Goal: Task Accomplishment & Management: Manage account settings

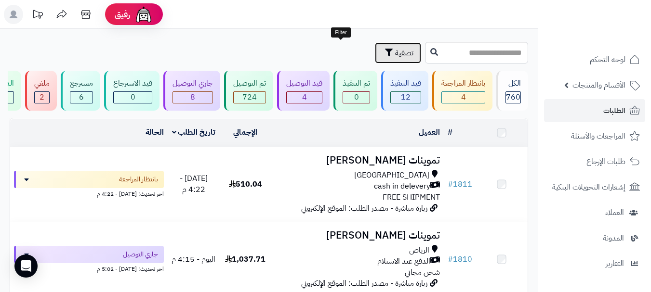
click at [395, 53] on span "تصفية" at bounding box center [404, 53] width 18 height 12
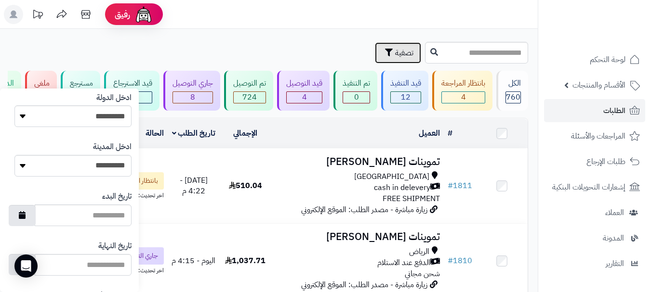
scroll to position [482, 0]
click at [26, 217] on icon "button" at bounding box center [22, 214] width 7 height 8
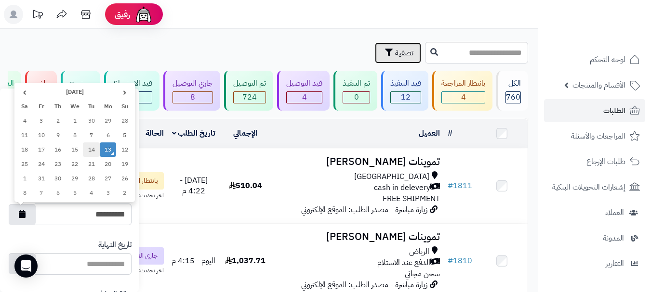
click at [92, 152] on td "14" at bounding box center [91, 150] width 17 height 14
type input "**********"
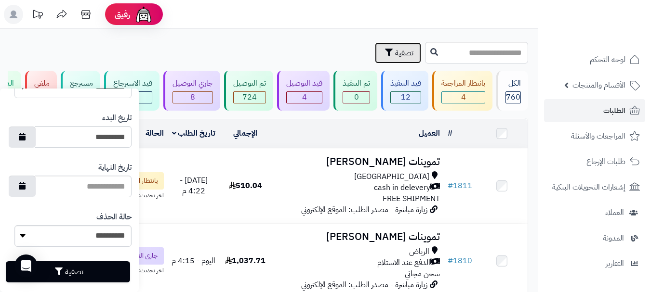
scroll to position [572, 0]
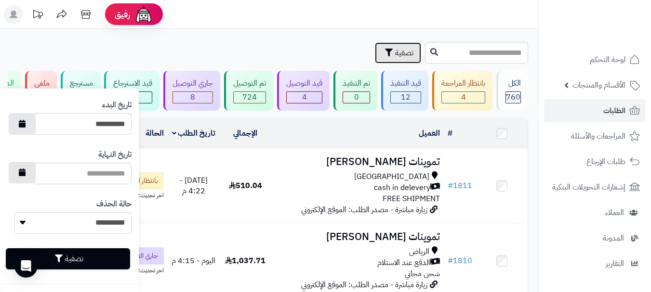
click at [31, 177] on button "button" at bounding box center [22, 172] width 27 height 21
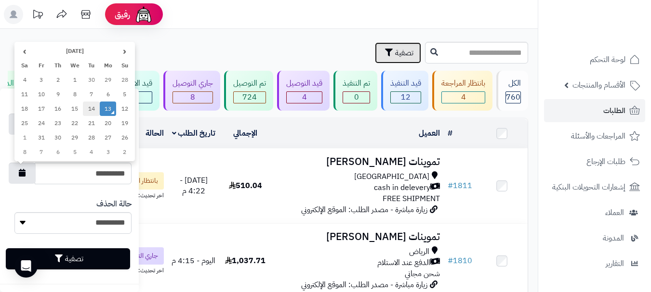
click at [91, 111] on td "14" at bounding box center [91, 109] width 17 height 14
type input "**********"
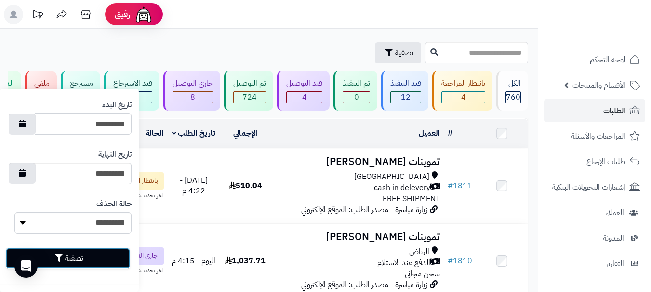
click at [74, 260] on button "تصفية" at bounding box center [68, 258] width 124 height 21
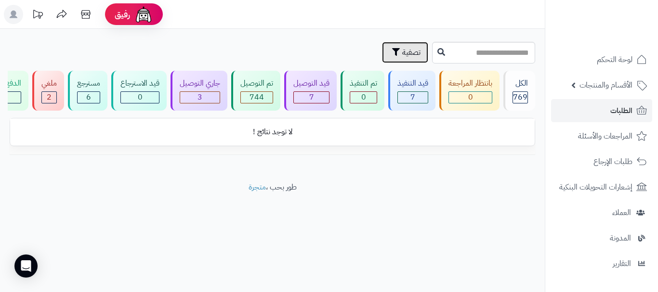
click at [382, 58] on button "تصفية" at bounding box center [405, 52] width 46 height 21
click at [603, 119] on link "الطلبات" at bounding box center [601, 110] width 101 height 23
click at [605, 112] on link "الطلبات" at bounding box center [601, 110] width 101 height 23
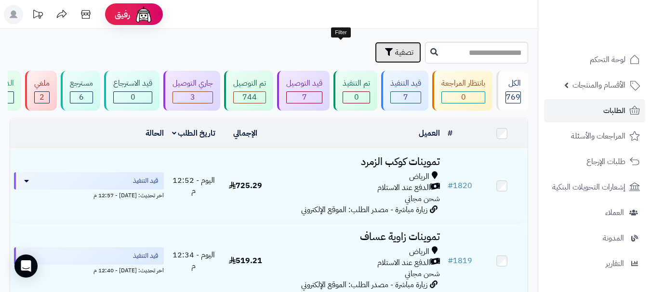
click at [395, 57] on span "تصفية" at bounding box center [404, 53] width 18 height 12
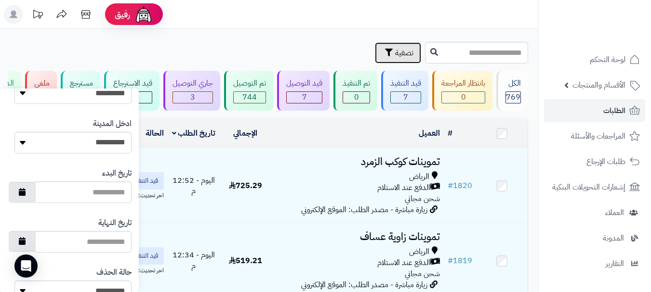
scroll to position [494, 0]
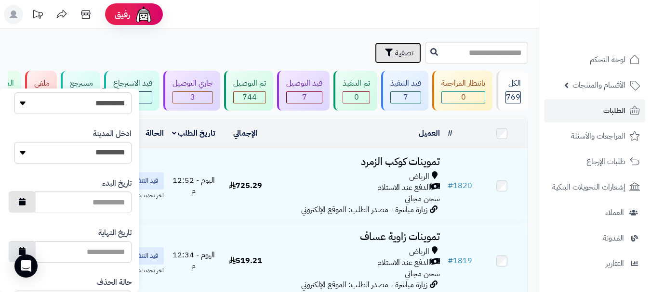
click at [26, 203] on icon "button" at bounding box center [22, 202] width 7 height 8
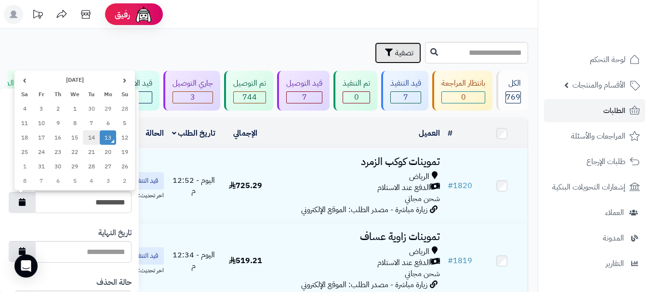
click at [87, 140] on td "14" at bounding box center [91, 138] width 17 height 14
type input "**********"
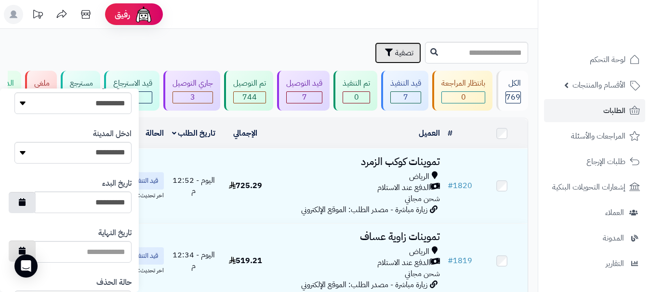
click at [34, 249] on button "button" at bounding box center [22, 251] width 27 height 21
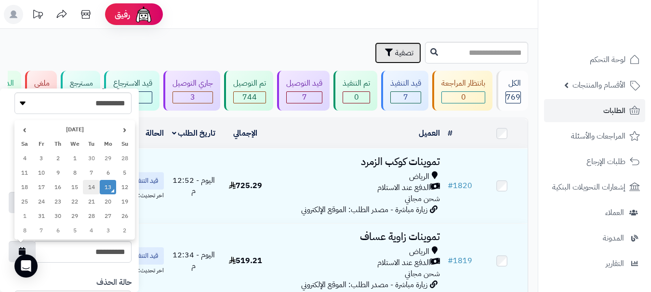
click at [91, 189] on td "14" at bounding box center [91, 187] width 17 height 14
type input "**********"
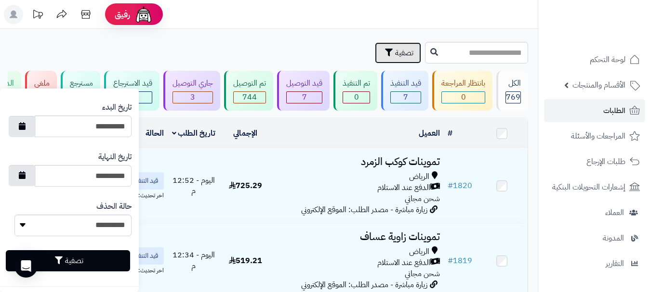
scroll to position [572, 0]
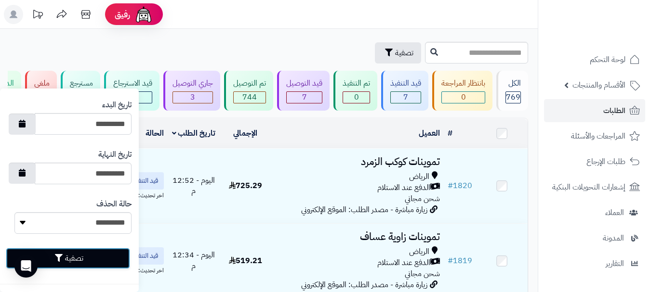
click at [84, 251] on button "تصفية" at bounding box center [68, 258] width 124 height 21
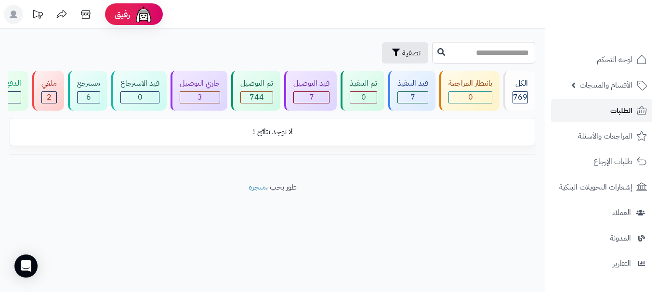
click at [616, 110] on span "الطلبات" at bounding box center [621, 110] width 22 height 13
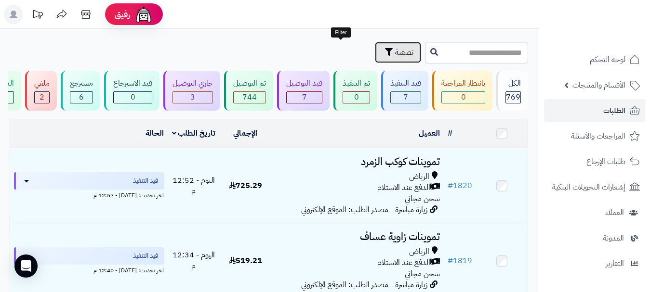
click at [395, 55] on span "تصفية" at bounding box center [404, 53] width 18 height 12
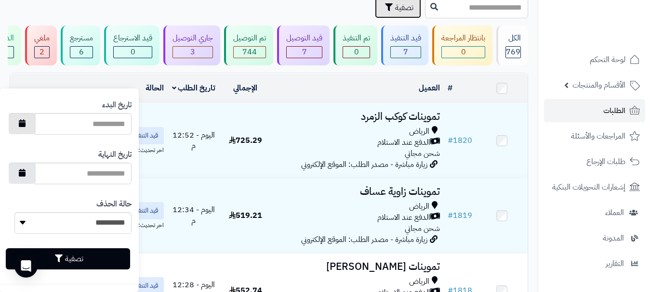
scroll to position [48, 0]
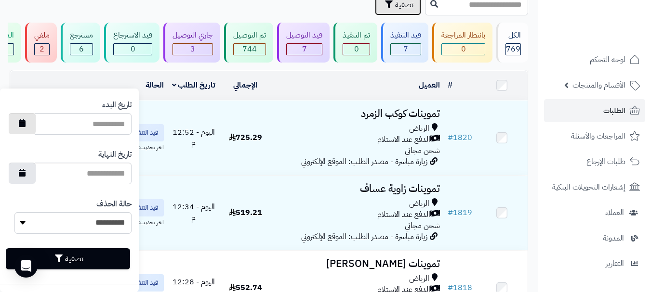
click at [29, 128] on button "button" at bounding box center [22, 123] width 27 height 21
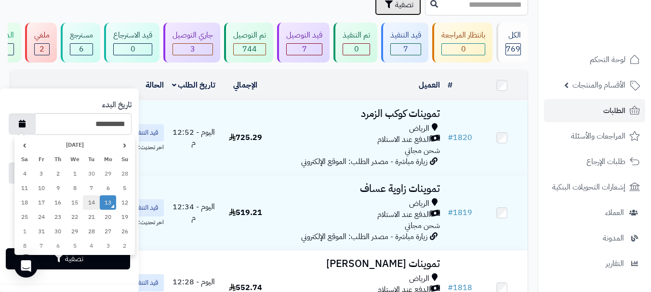
click at [91, 204] on td "14" at bounding box center [91, 203] width 17 height 14
type input "**********"
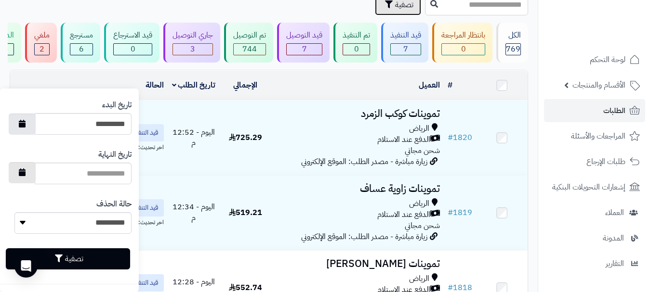
click at [26, 169] on icon "button" at bounding box center [22, 173] width 7 height 8
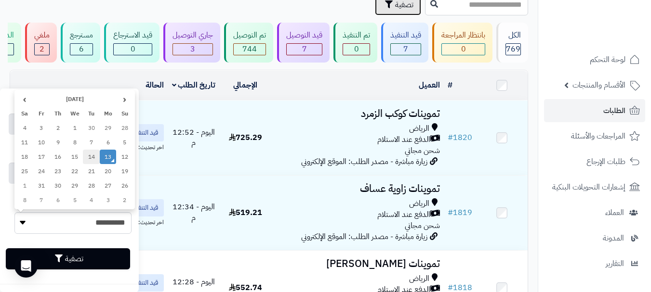
click at [91, 160] on td "14" at bounding box center [91, 157] width 17 height 14
type input "**********"
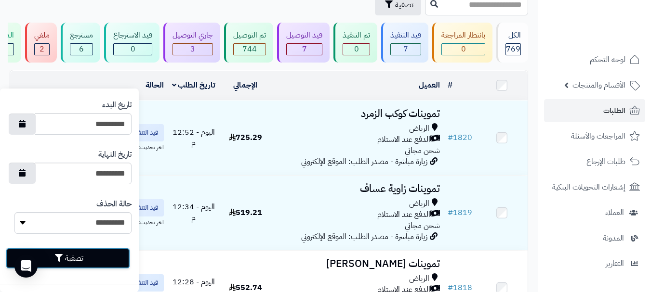
click at [75, 261] on button "تصفية" at bounding box center [68, 258] width 124 height 21
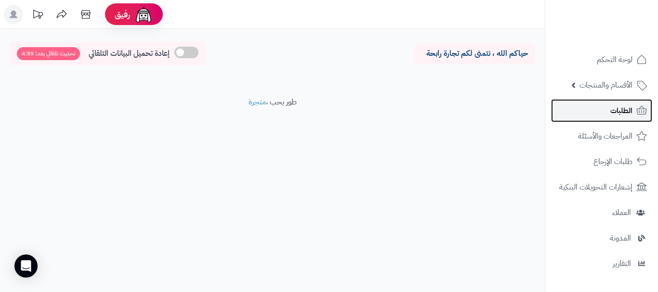
click at [609, 104] on link "الطلبات" at bounding box center [601, 110] width 101 height 23
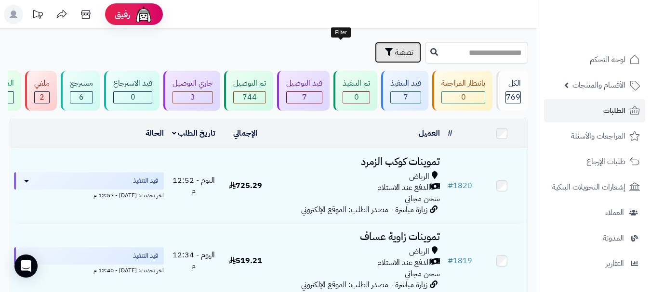
click at [385, 51] on icon "button" at bounding box center [389, 52] width 8 height 8
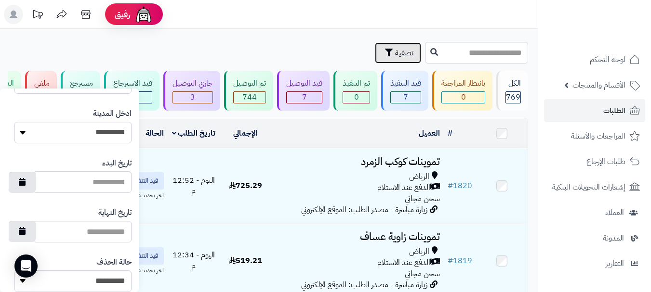
scroll to position [510, 0]
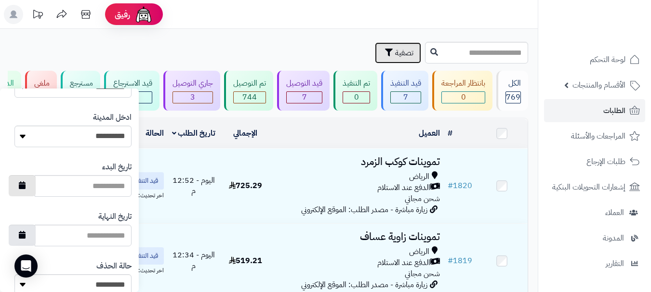
click at [31, 191] on button "button" at bounding box center [22, 185] width 27 height 21
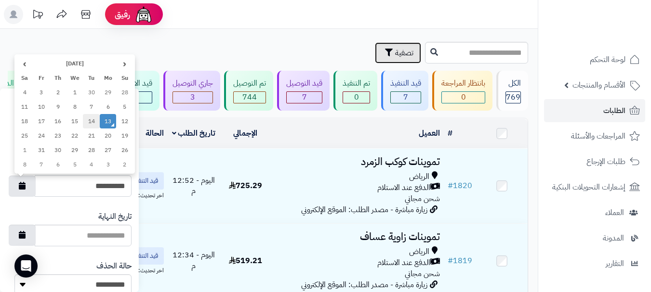
click at [93, 125] on td "14" at bounding box center [91, 121] width 17 height 14
type input "**********"
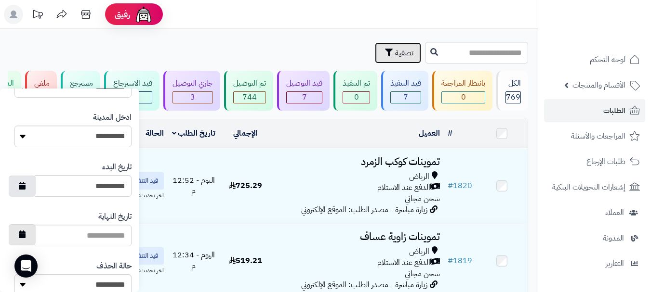
click at [26, 234] on icon "button" at bounding box center [22, 235] width 7 height 8
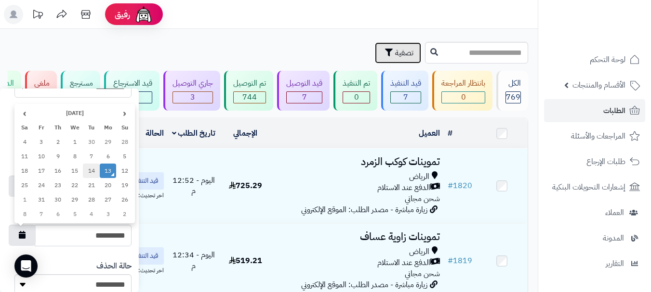
click at [95, 167] on td "14" at bounding box center [91, 171] width 17 height 14
type input "**********"
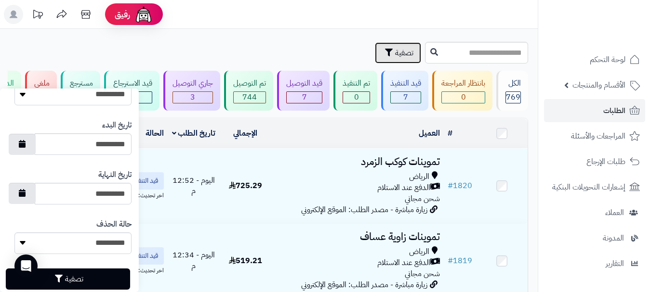
scroll to position [572, 0]
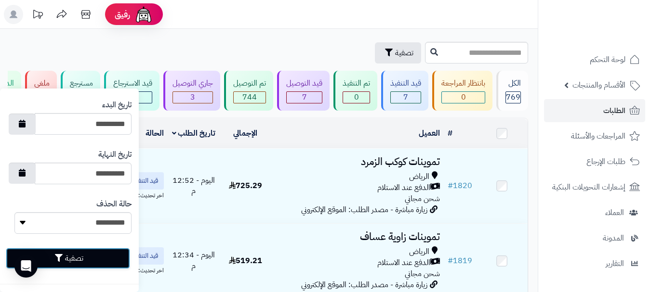
click at [87, 258] on button "تصفية" at bounding box center [68, 258] width 124 height 21
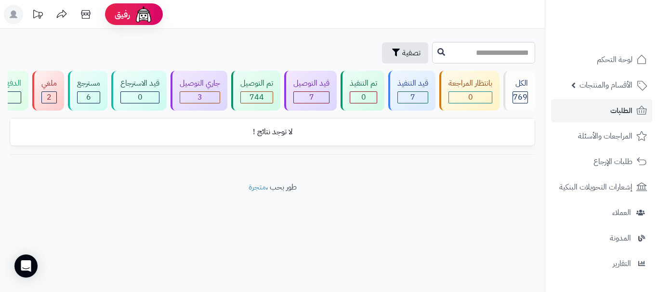
click at [302, 145] on td "لا توجد نتائج !" at bounding box center [272, 132] width 524 height 26
click at [612, 116] on span "الطلبات" at bounding box center [621, 110] width 22 height 13
click at [611, 116] on span "الطلبات" at bounding box center [621, 110] width 22 height 13
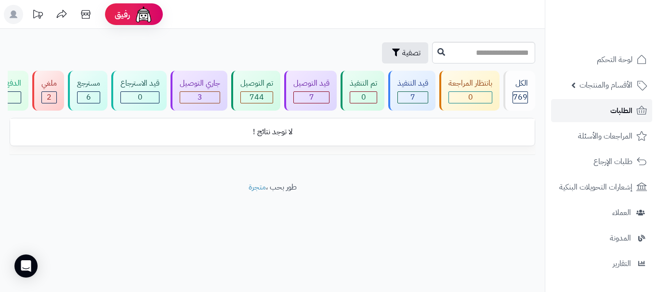
click at [611, 116] on span "الطلبات" at bounding box center [621, 110] width 22 height 13
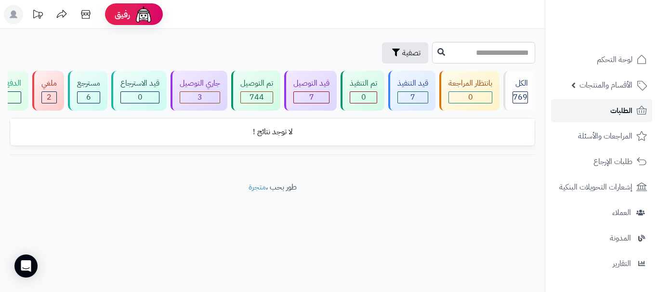
click at [611, 116] on span "الطلبات" at bounding box center [621, 110] width 22 height 13
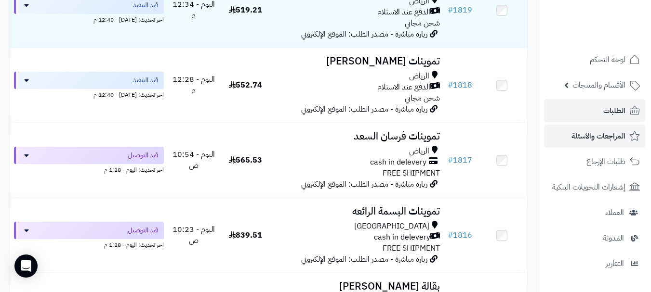
scroll to position [241, 0]
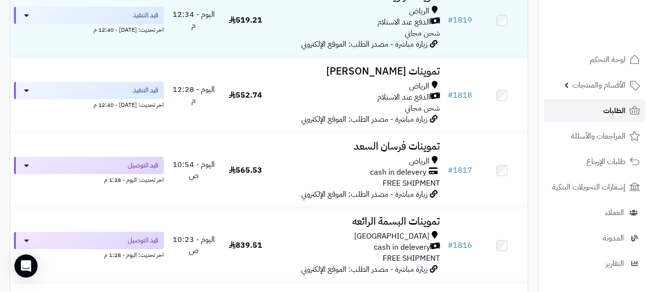
click at [594, 106] on link "الطلبات" at bounding box center [594, 110] width 101 height 23
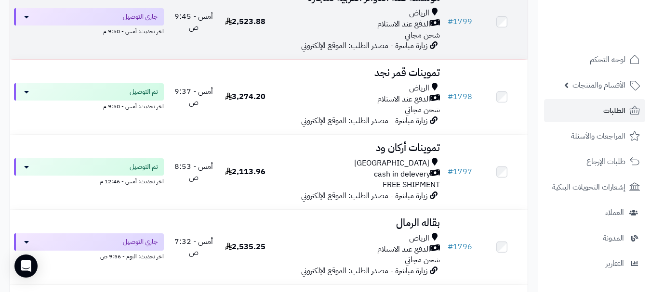
scroll to position [1734, 0]
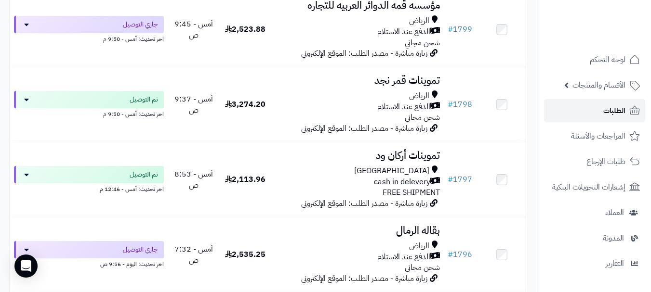
click at [587, 121] on link "الطلبات" at bounding box center [594, 110] width 101 height 23
click at [587, 117] on link "الطلبات" at bounding box center [594, 110] width 101 height 23
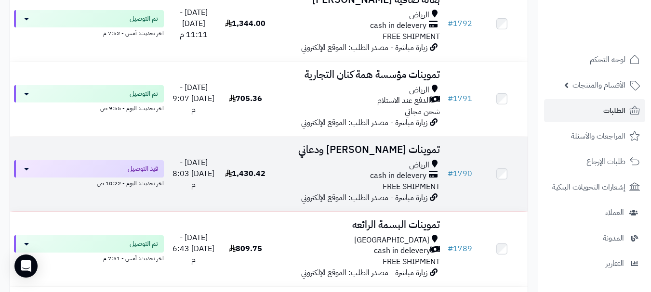
scroll to position [2325, 0]
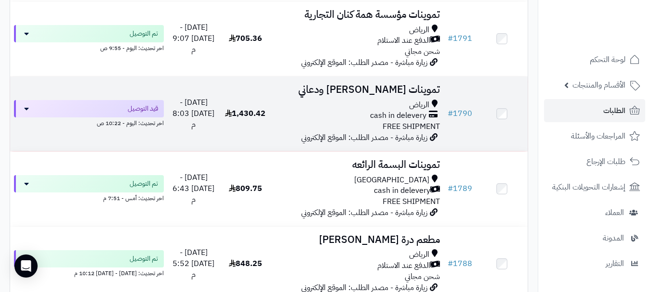
drag, startPoint x: 187, startPoint y: 133, endPoint x: 178, endPoint y: 97, distance: 37.4
click at [178, 97] on td "[DATE] - [DATE] 8:03 م" at bounding box center [194, 114] width 52 height 75
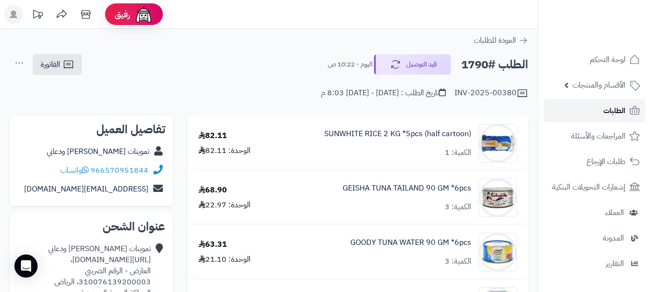
click at [609, 111] on span "الطلبات" at bounding box center [614, 110] width 22 height 13
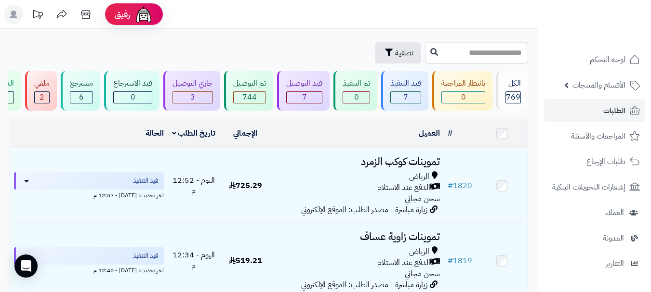
drag, startPoint x: 206, startPoint y: 39, endPoint x: 178, endPoint y: 0, distance: 47.6
click at [587, 111] on link "الطلبات" at bounding box center [594, 110] width 101 height 23
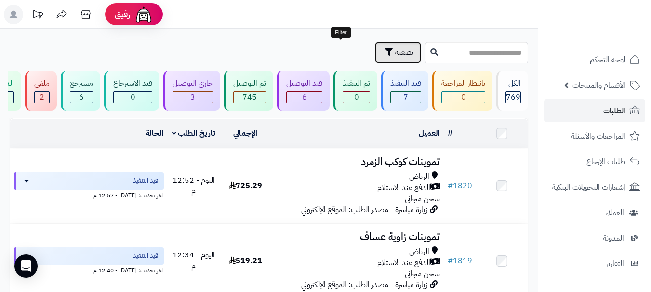
click at [375, 52] on button "تصفية" at bounding box center [398, 52] width 46 height 21
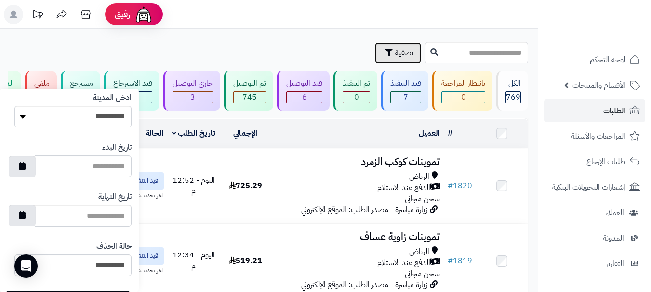
scroll to position [528, 0]
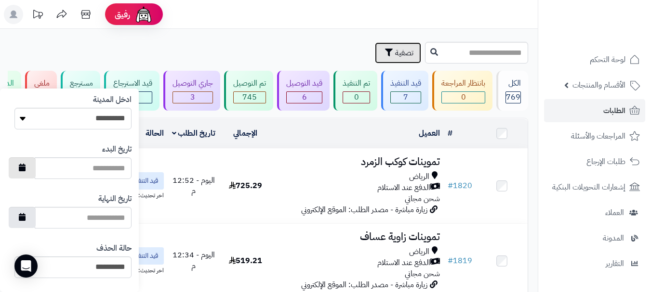
click at [36, 170] on button "button" at bounding box center [22, 167] width 27 height 21
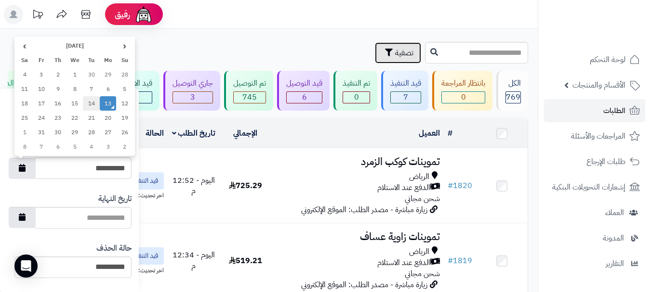
click at [93, 106] on td "14" at bounding box center [91, 103] width 17 height 14
type input "**********"
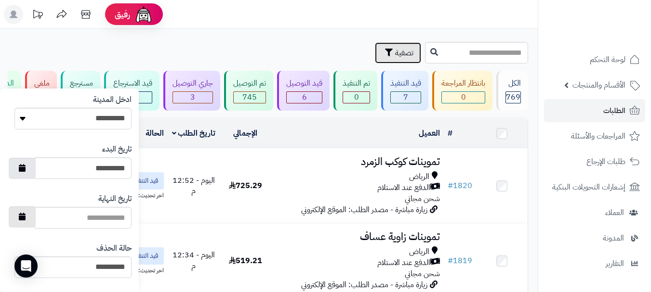
click at [26, 218] on icon "button" at bounding box center [22, 217] width 7 height 8
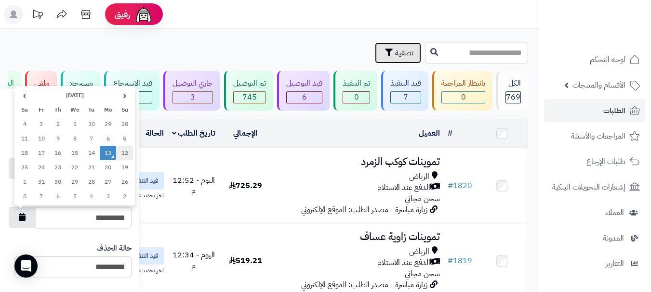
click at [124, 151] on td "12" at bounding box center [124, 153] width 17 height 14
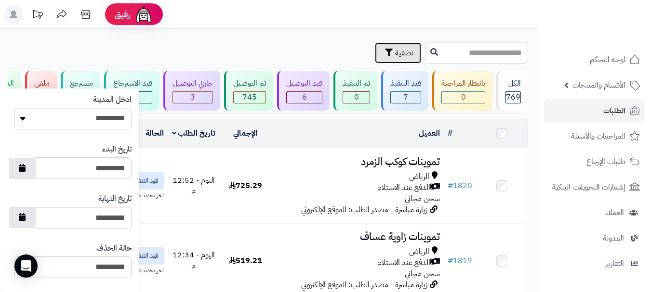
type input "**********"
click at [35, 170] on button "button" at bounding box center [22, 167] width 27 height 21
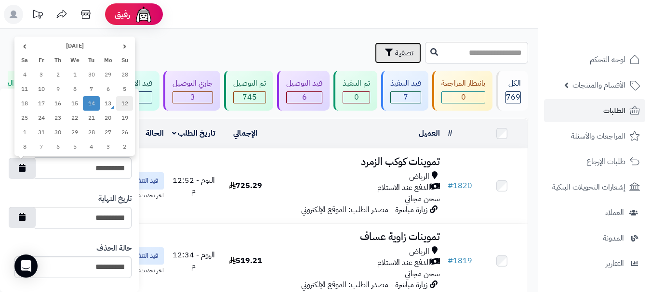
click at [120, 105] on td "12" at bounding box center [124, 103] width 17 height 14
type input "**********"
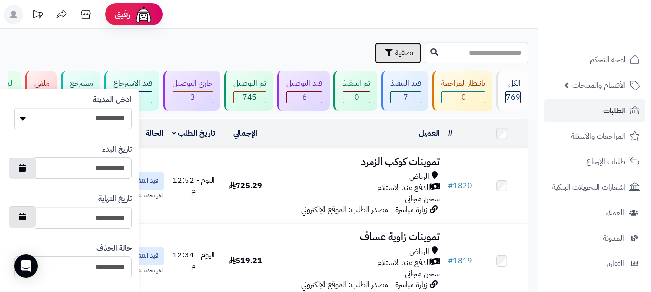
click at [26, 218] on icon "button" at bounding box center [22, 217] width 7 height 8
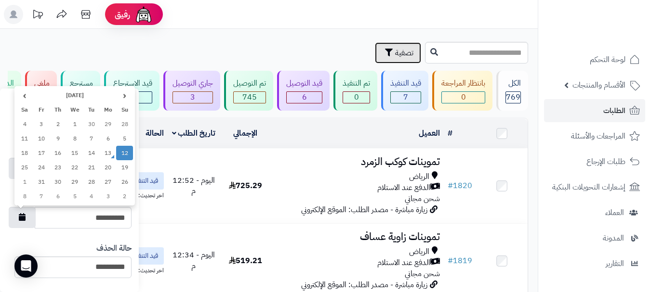
click at [123, 153] on td "12" at bounding box center [124, 153] width 17 height 14
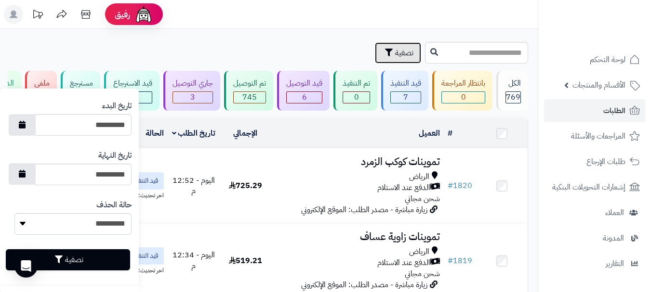
scroll to position [572, 0]
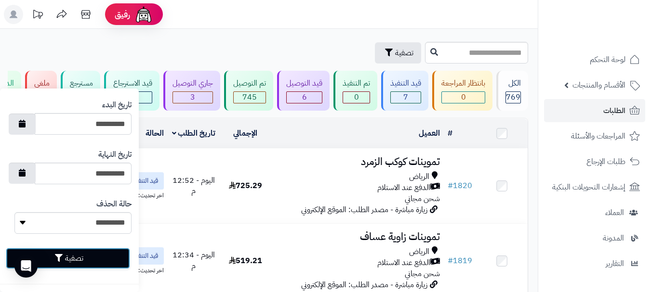
click at [74, 260] on button "تصفية" at bounding box center [68, 258] width 124 height 21
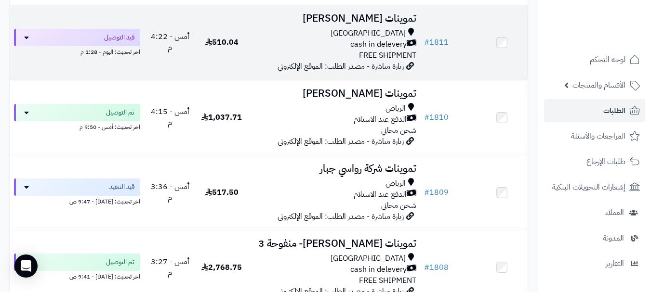
scroll to position [289, 0]
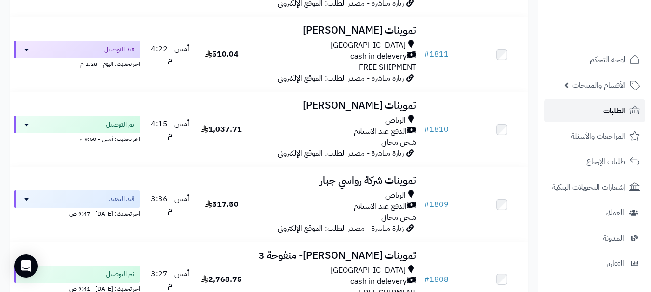
click at [593, 112] on link "الطلبات" at bounding box center [594, 110] width 101 height 23
